Goal: Find contact information: Find contact information

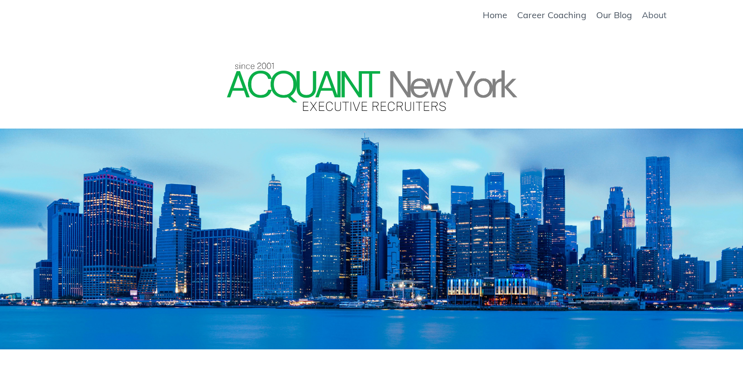
click at [663, 13] on link "About" at bounding box center [654, 15] width 25 height 11
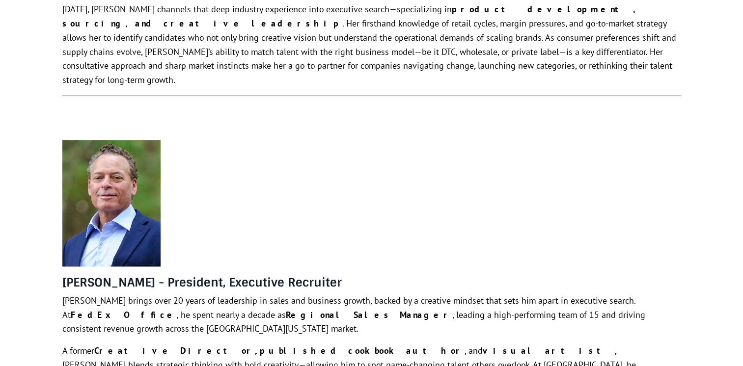
scroll to position [1256, 0]
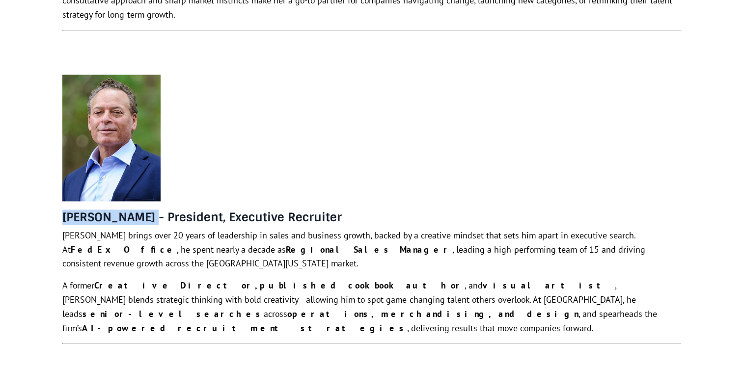
drag, startPoint x: 61, startPoint y: 154, endPoint x: 143, endPoint y: 160, distance: 82.2
click at [143, 160] on div "[PERSON_NAME] - President, Executive Recruiter [PERSON_NAME] brings over 20 yea…" at bounding box center [371, 218] width 633 height 303
drag, startPoint x: 143, startPoint y: 160, endPoint x: 137, endPoint y: 160, distance: 5.9
copy h4 "[PERSON_NAME]"
click at [547, 213] on div "[PERSON_NAME] - President, Executive Recruiter [PERSON_NAME] brings over 20 yea…" at bounding box center [371, 287] width 619 height 152
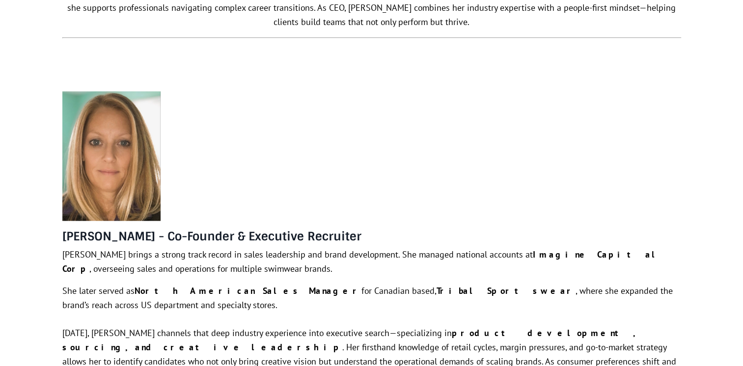
scroll to position [910, 0]
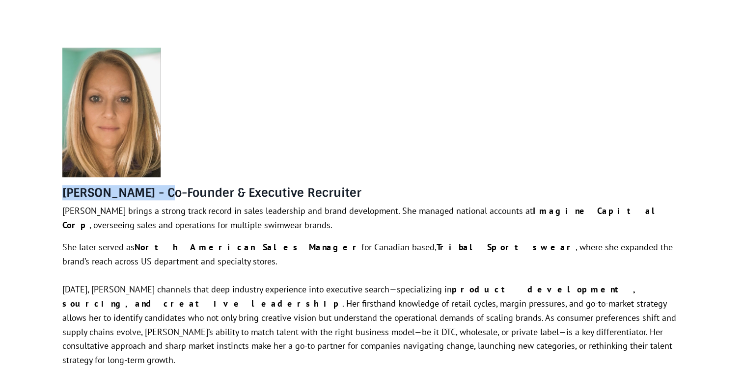
drag, startPoint x: 63, startPoint y: 148, endPoint x: 167, endPoint y: 152, distance: 104.2
click at [167, 185] on strong "[PERSON_NAME] - Co-Founder & Executive Recruiter" at bounding box center [211, 192] width 299 height 15
drag, startPoint x: 167, startPoint y: 152, endPoint x: 155, endPoint y: 151, distance: 12.4
copy strong "[PERSON_NAME]"
click at [455, 204] on p "[PERSON_NAME] brings a strong track record in sales leadership and brand develo…" at bounding box center [371, 218] width 619 height 28
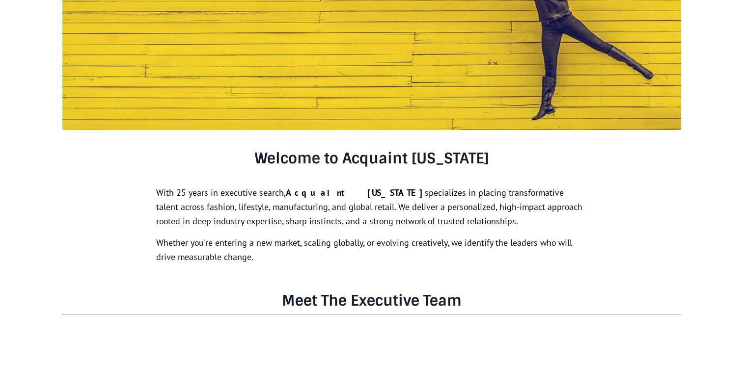
scroll to position [0, 0]
